Goal: Find specific page/section: Find specific page/section

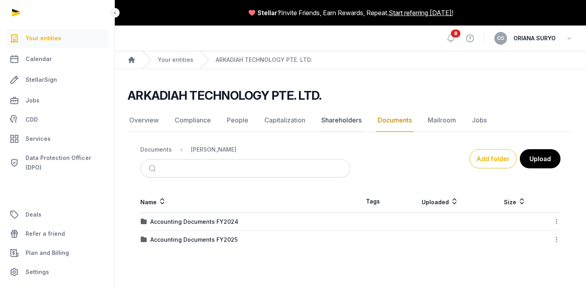
click at [342, 120] on link "Shareholders" at bounding box center [341, 120] width 43 height 23
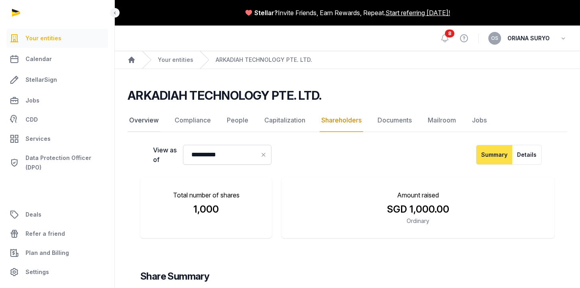
click at [145, 120] on link "Overview" at bounding box center [143, 120] width 33 height 23
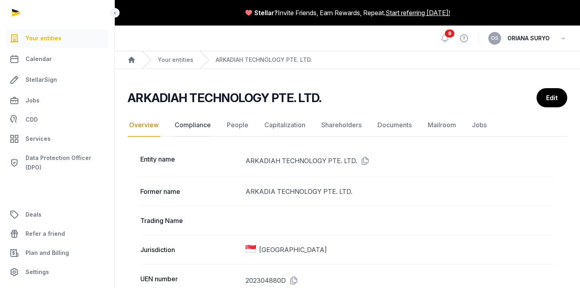
click at [199, 122] on link "Compliance" at bounding box center [192, 125] width 39 height 23
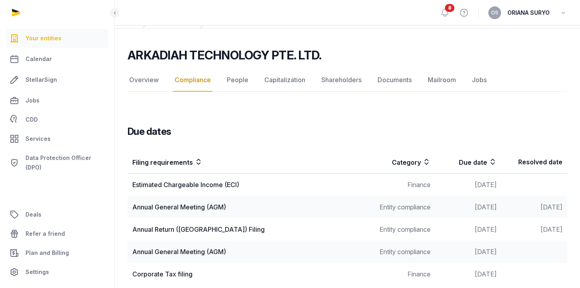
scroll to position [53, 0]
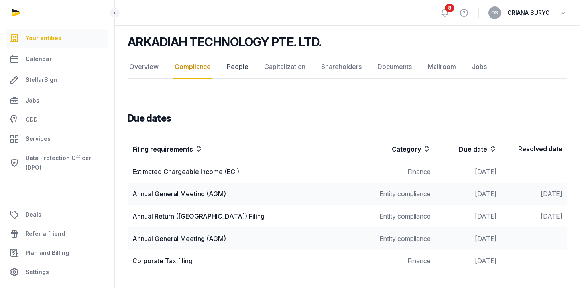
click at [234, 69] on link "People" at bounding box center [237, 66] width 25 height 23
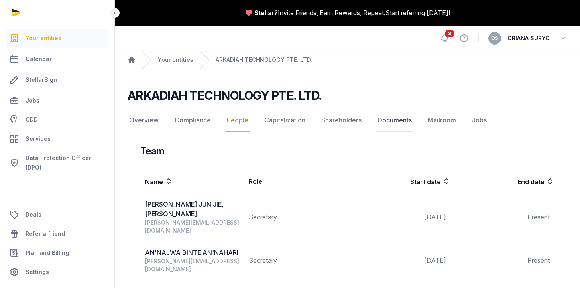
click at [391, 123] on link "Documents" at bounding box center [394, 120] width 37 height 23
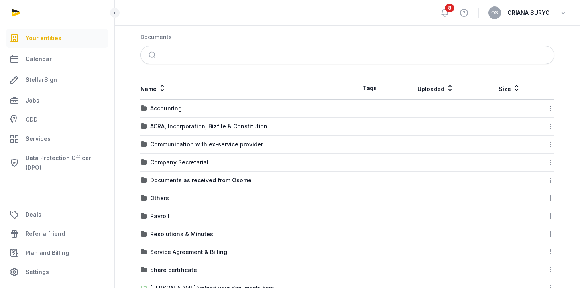
scroll to position [120, 0]
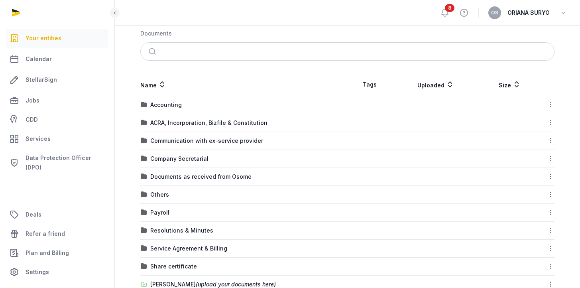
click at [183, 162] on td "Company Secretarial" at bounding box center [243, 159] width 207 height 18
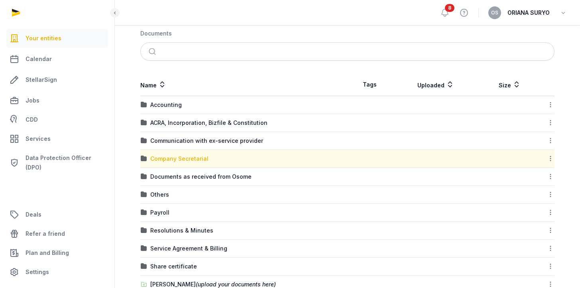
click at [186, 157] on div "Company Secretarial" at bounding box center [179, 159] width 58 height 8
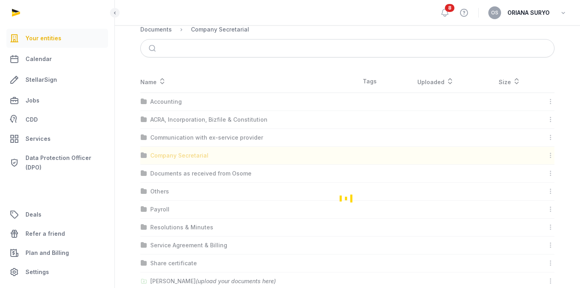
scroll to position [0, 0]
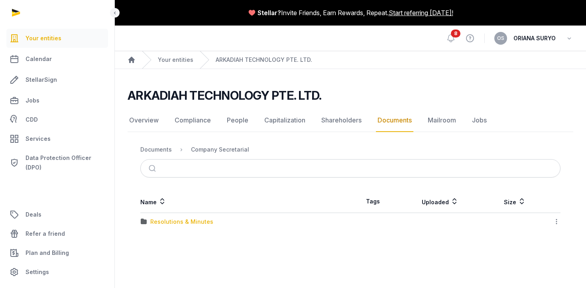
click at [185, 221] on div "Resolutions & Minutes" at bounding box center [181, 222] width 63 height 8
click at [156, 220] on div "2023" at bounding box center [157, 222] width 14 height 8
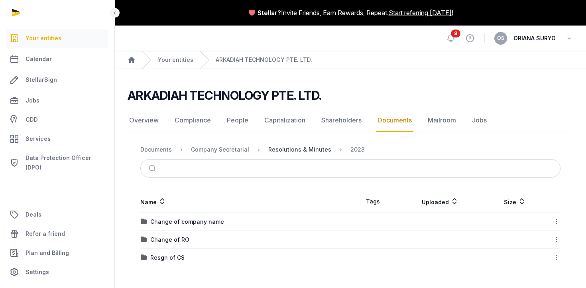
click at [299, 147] on div "Resolutions & Minutes" at bounding box center [299, 149] width 63 height 8
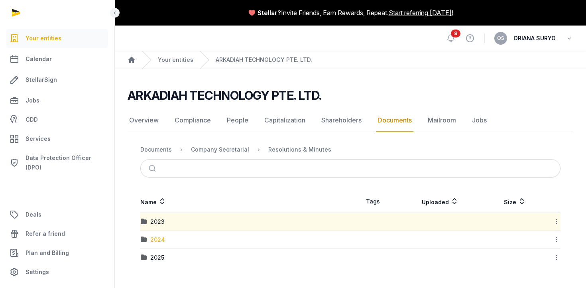
click at [157, 239] on div "2024" at bounding box center [157, 239] width 15 height 8
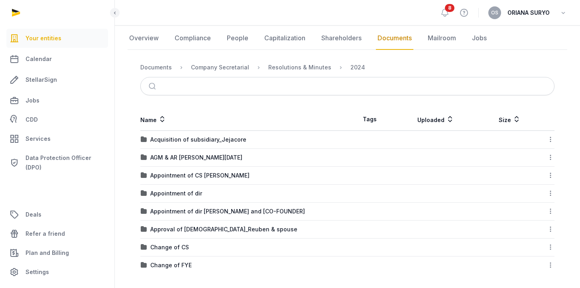
scroll to position [84, 0]
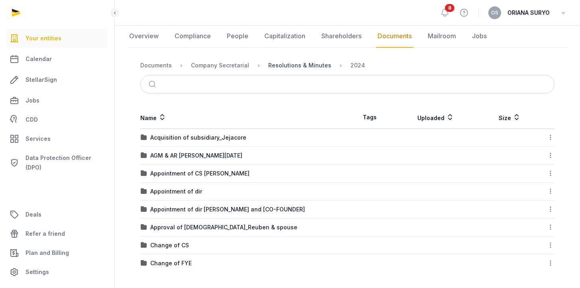
click at [306, 64] on div "Resolutions & Minutes" at bounding box center [299, 65] width 63 height 8
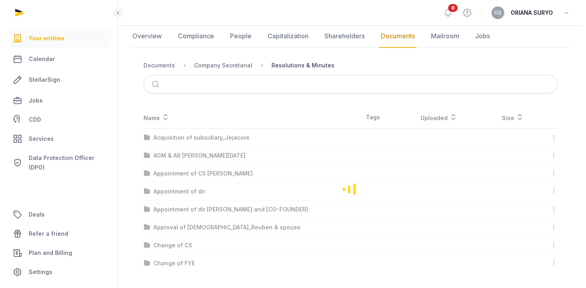
scroll to position [0, 0]
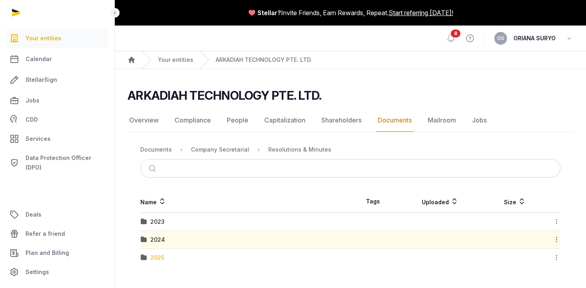
click at [158, 257] on div "2025" at bounding box center [157, 257] width 14 height 8
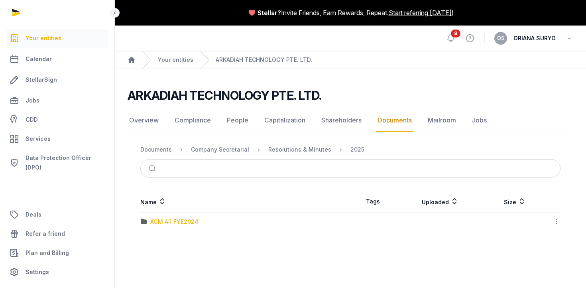
click at [175, 223] on div "AGM AR FYE2024" at bounding box center [174, 222] width 48 height 8
click at [151, 224] on div "EOT" at bounding box center [156, 222] width 12 height 8
